Goal: Information Seeking & Learning: Learn about a topic

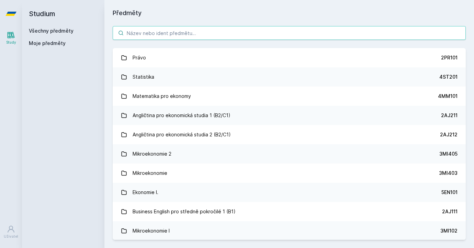
click at [217, 34] on input "search" at bounding box center [289, 33] width 353 height 14
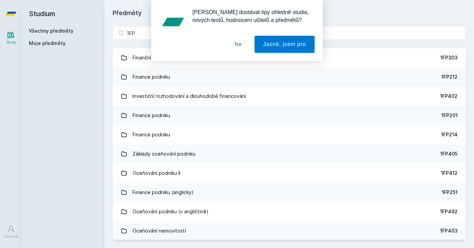
click at [238, 46] on button "Ne" at bounding box center [238, 44] width 25 height 17
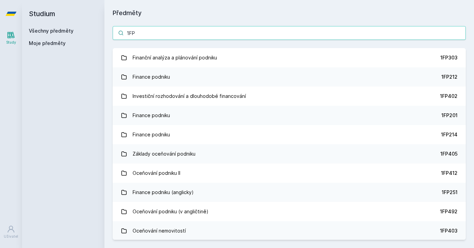
click at [205, 32] on input "1FP" at bounding box center [289, 33] width 353 height 14
type input "1FP40"
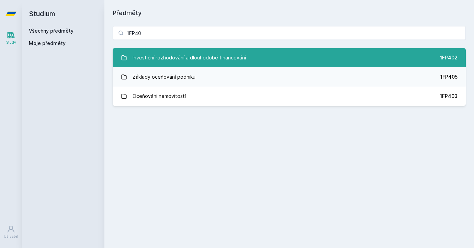
click at [197, 54] on div "Investiční rozhodování a dlouhodobé financování" at bounding box center [189, 58] width 113 height 14
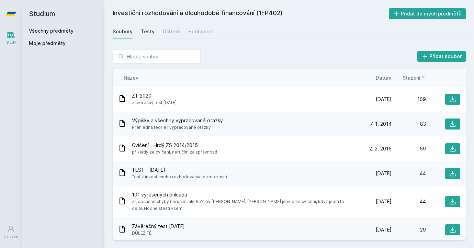
click at [146, 31] on div "Testy" at bounding box center [148, 31] width 14 height 7
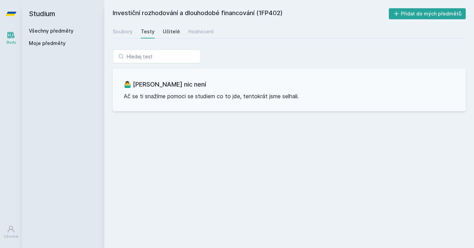
click at [167, 35] on div "Učitelé" at bounding box center [171, 31] width 17 height 7
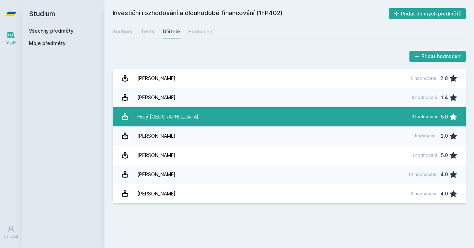
click at [157, 116] on div "Hrdý [GEOGRAPHIC_DATA]" at bounding box center [168, 117] width 61 height 14
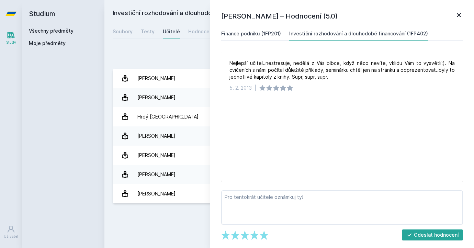
click at [265, 36] on div "Finance podniku (1FP201)" at bounding box center [251, 33] width 60 height 7
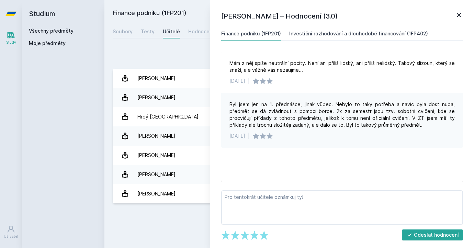
click at [304, 39] on link "Investiční rozhodování a dlouhodobé financování (1FP402)" at bounding box center [358, 34] width 139 height 14
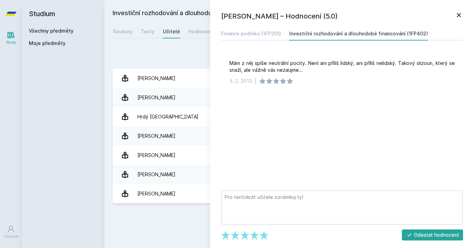
click at [190, 56] on div "Přidat hodnocení" at bounding box center [289, 57] width 353 height 14
click at [456, 14] on icon at bounding box center [459, 15] width 8 height 8
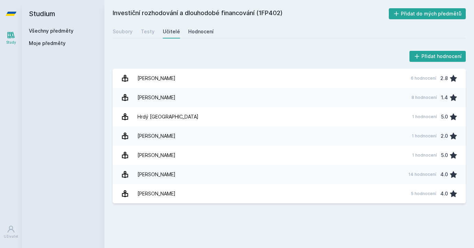
click at [195, 33] on div "Hodnocení" at bounding box center [200, 31] width 25 height 7
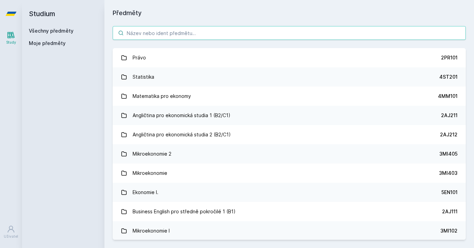
click at [162, 36] on input "search" at bounding box center [289, 33] width 353 height 14
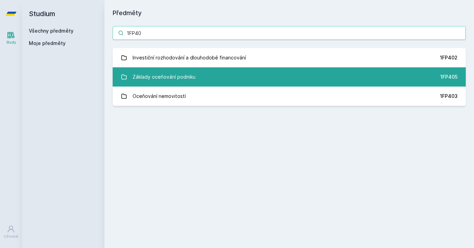
type input "1FP40"
click at [175, 80] on div "Základy oceňování podniku" at bounding box center [164, 77] width 63 height 14
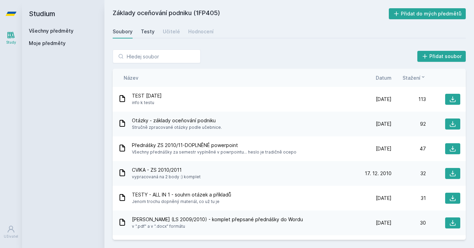
click at [145, 31] on div "Testy" at bounding box center [148, 31] width 14 height 7
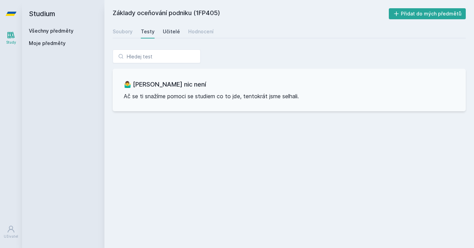
click at [172, 30] on div "Učitelé" at bounding box center [171, 31] width 17 height 7
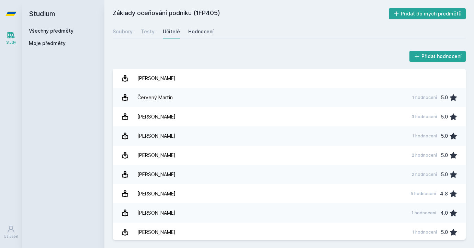
click at [201, 31] on div "Hodnocení" at bounding box center [200, 31] width 25 height 7
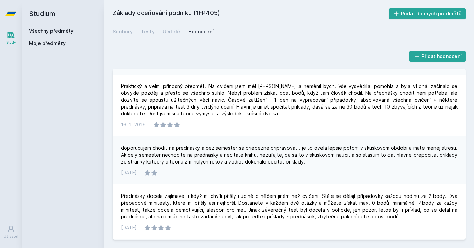
scroll to position [134, 0]
